Goal: Ask a question: Seek information or help from site administrators or community

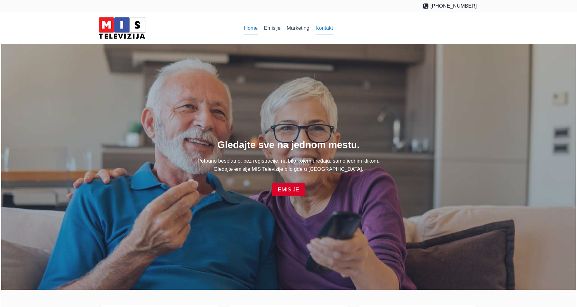
click at [323, 29] on link "Kontakt" at bounding box center [324, 28] width 24 height 15
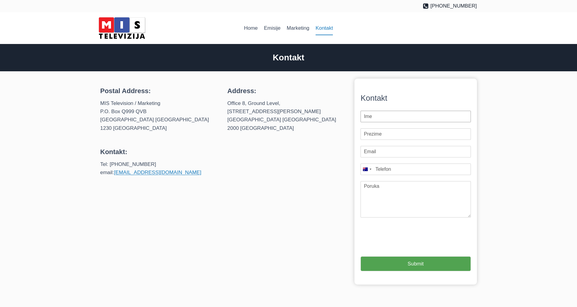
click at [395, 118] on input "First Name *" at bounding box center [416, 117] width 110 height 12
type input "[PERSON_NAME]"
click at [383, 135] on input "Last Name *" at bounding box center [416, 134] width 110 height 12
type input "[PERSON_NAME]"
click at [380, 153] on input "Email *" at bounding box center [416, 152] width 110 height 12
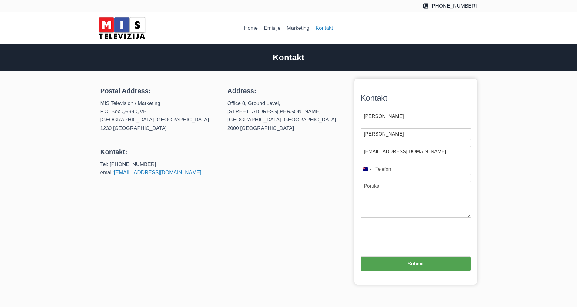
type input "[EMAIL_ADDRESS][DOMAIN_NAME]"
drag, startPoint x: 382, startPoint y: 187, endPoint x: 359, endPoint y: 187, distance: 23.1
click at [359, 187] on div "Kontakt First Name * [PERSON_NAME] Last Name * [PERSON_NAME] Email * [EMAIL_ADD…" at bounding box center [416, 182] width 122 height 206
drag, startPoint x: 414, startPoint y: 187, endPoint x: 441, endPoint y: 191, distance: 27.6
click at [441, 191] on textarea "[PERSON_NAME] vise nema mis tv live on" at bounding box center [416, 199] width 110 height 36
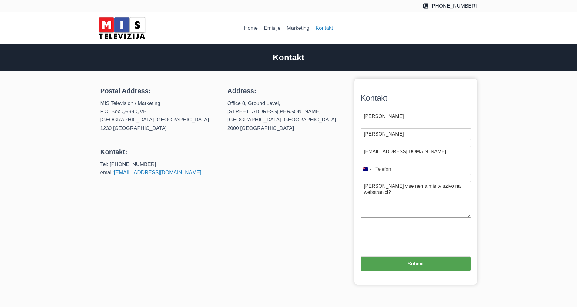
type textarea "[PERSON_NAME] vise nema mis tv uzivo na webstranici?"
type input "1"
click at [414, 265] on button "Submit" at bounding box center [416, 263] width 110 height 15
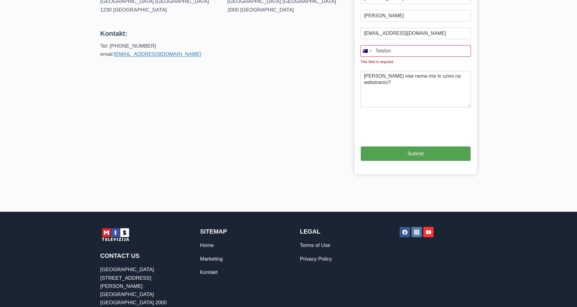
scroll to position [137, 0]
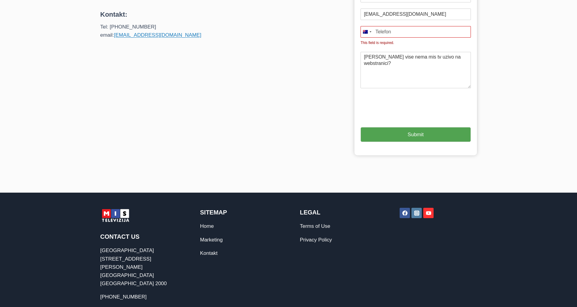
click at [391, 32] on input "Mobile Phone Number *" at bounding box center [416, 32] width 110 height 12
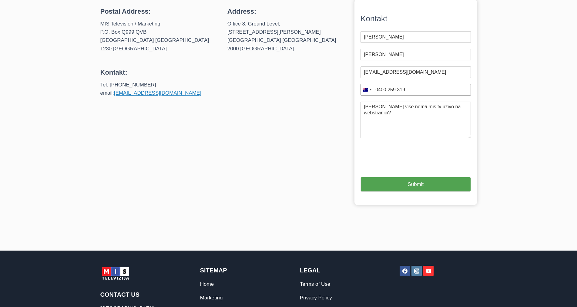
scroll to position [77, 0]
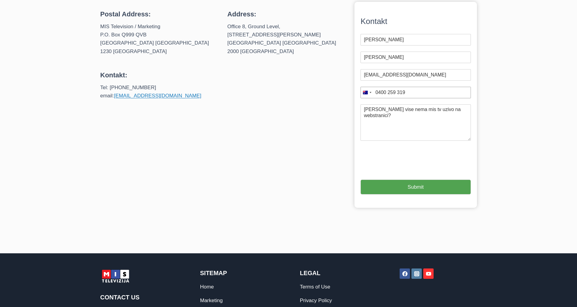
type input "0400 259 319"
click at [414, 186] on button "Submit" at bounding box center [416, 187] width 110 height 15
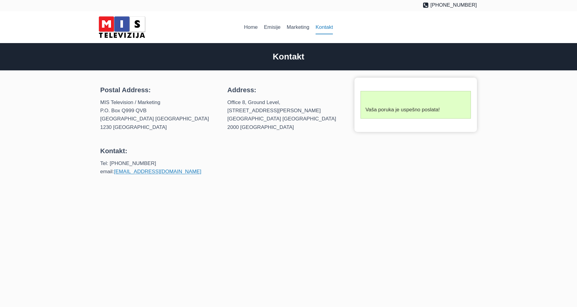
scroll to position [0, 0]
